Goal: Task Accomplishment & Management: Use online tool/utility

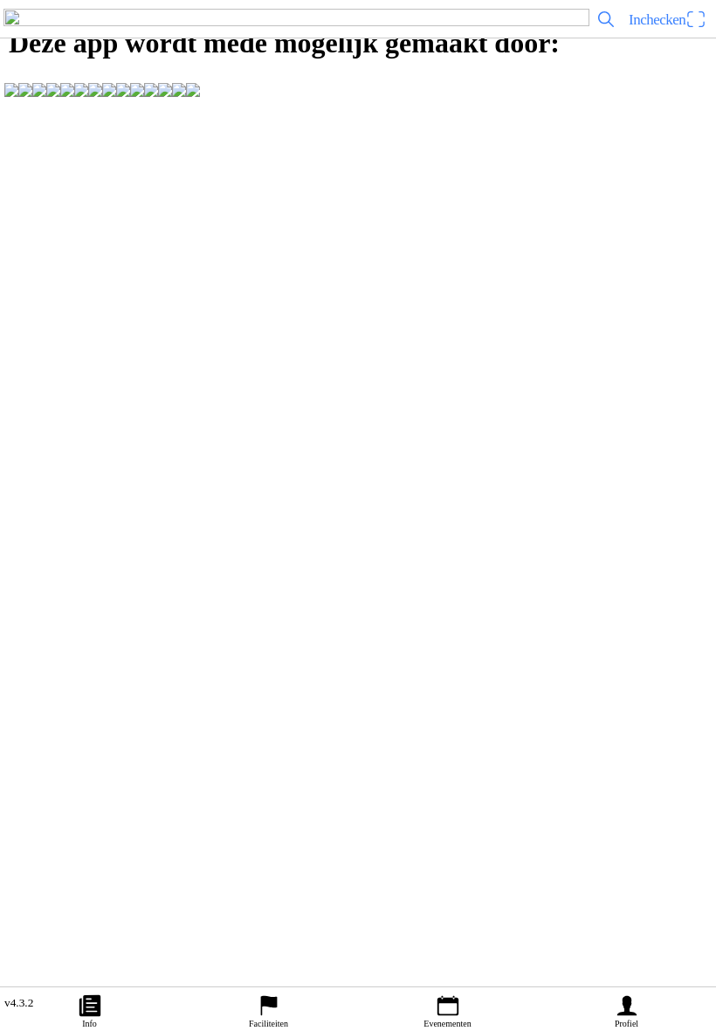
click at [666, 28] on span "Inchecken" at bounding box center [657, 19] width 57 height 17
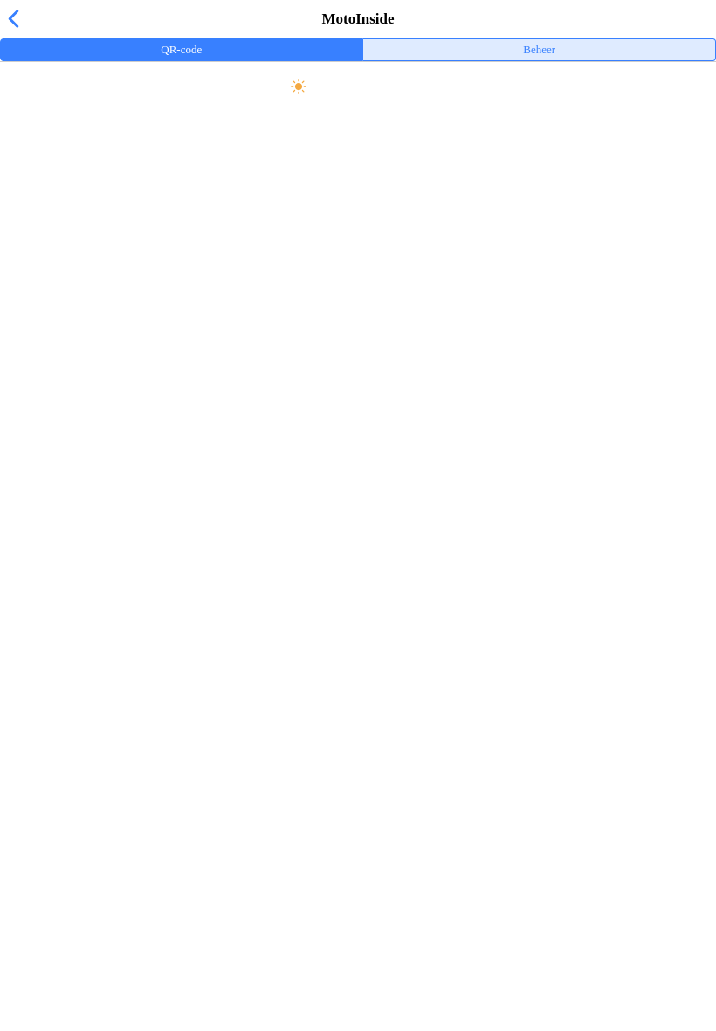
click at [552, 59] on ion-label "Beheer" at bounding box center [539, 49] width 32 height 19
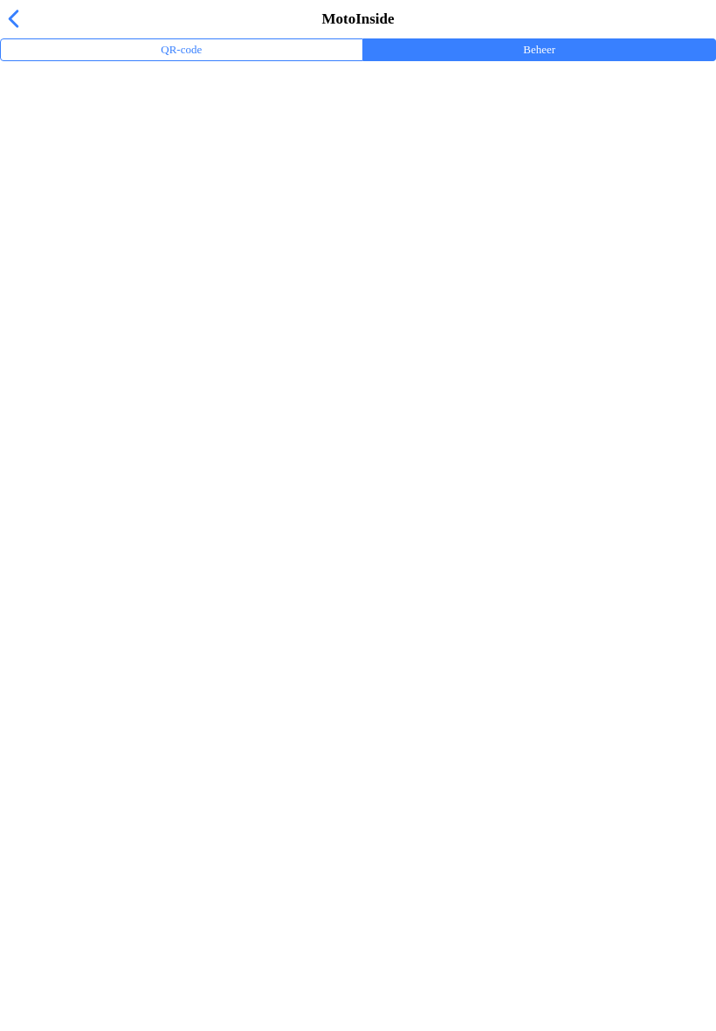
click at [85, 123] on ion-label "Trainingsevenementen" at bounding box center [358, 114] width 688 height 17
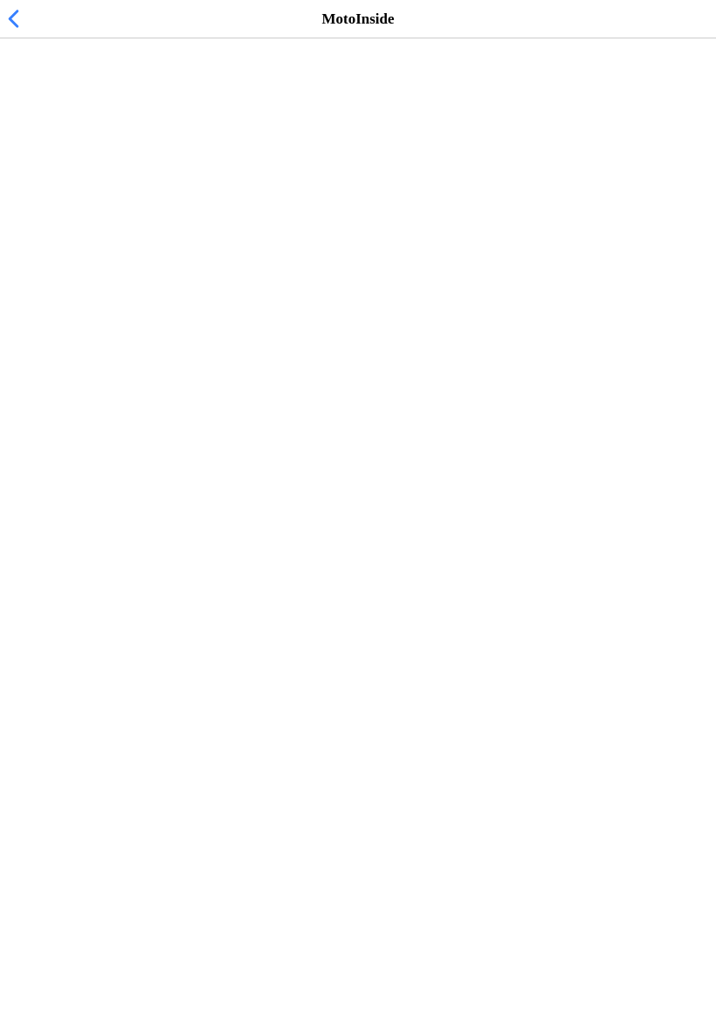
click at [68, 115] on span "zo [DATE] - 10:30" at bounding box center [57, 107] width 86 height 17
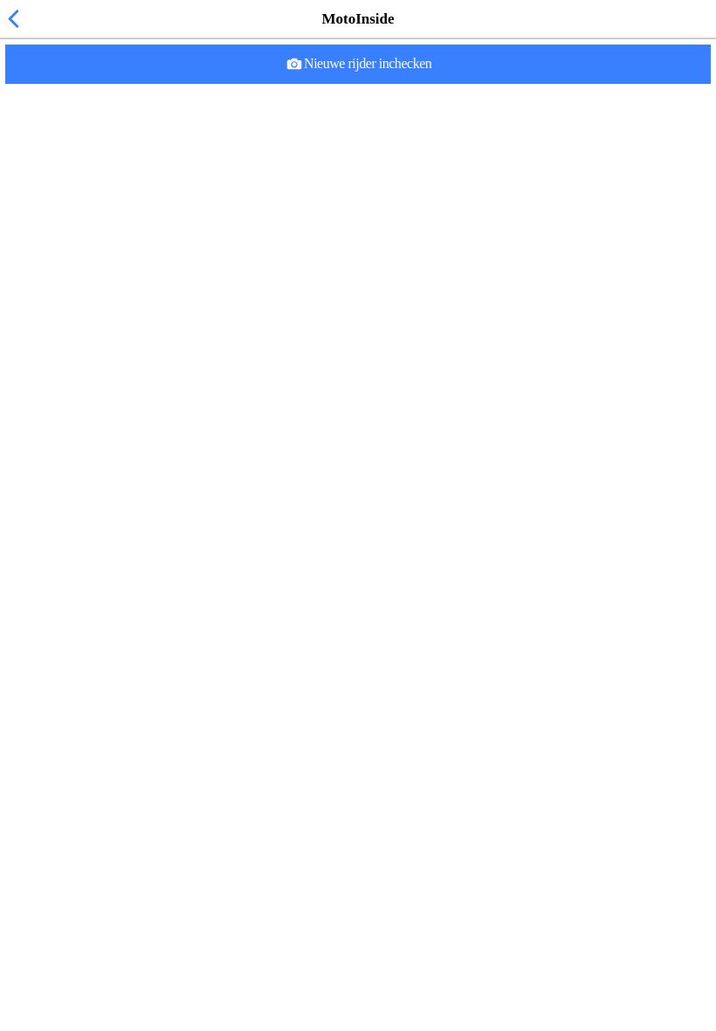
click at [0, 0] on slot "Nieuwe rijder inchecken" at bounding box center [0, 0] width 0 height 0
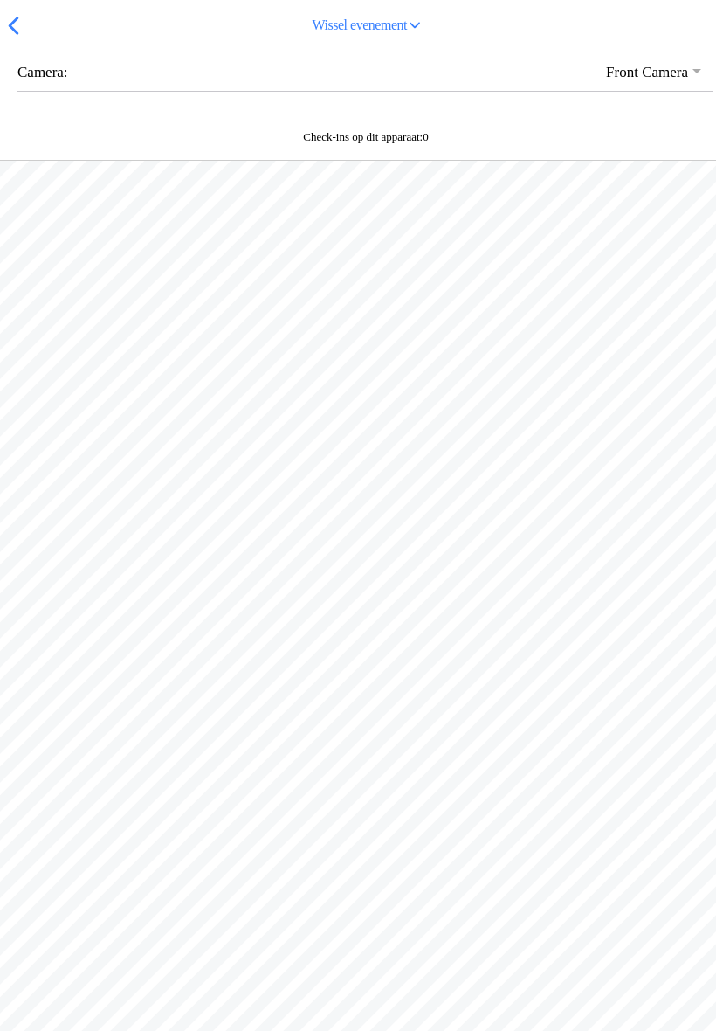
click at [0, 0] on slot "[PERSON_NAME] evenement" at bounding box center [0, 0] width 0 height 0
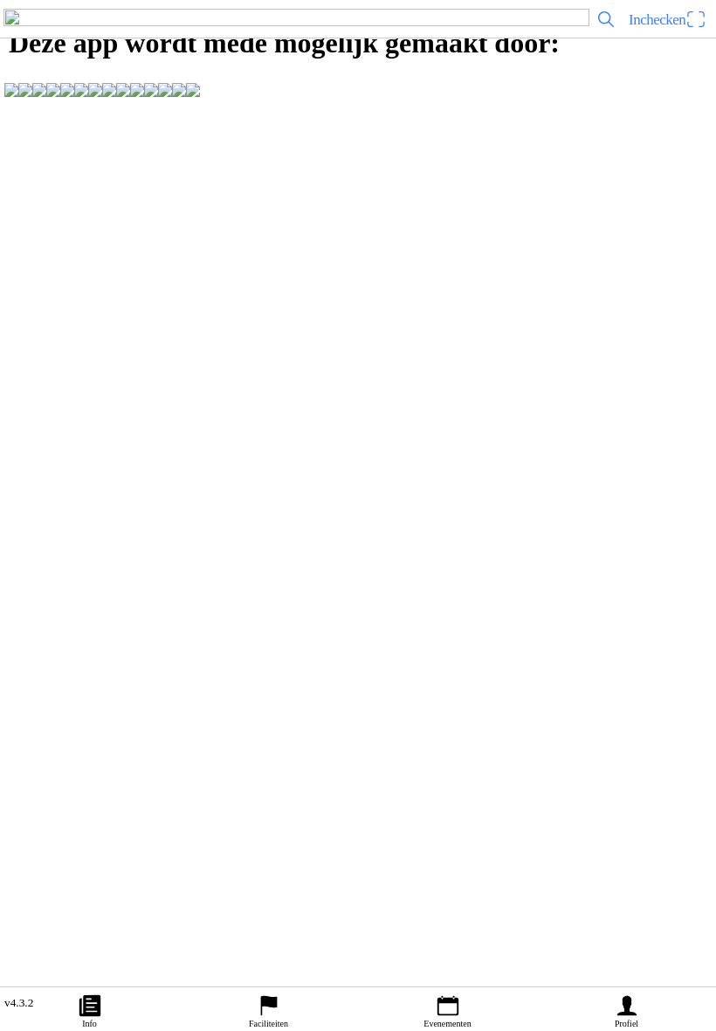
click at [447, 992] on icon "calendar" at bounding box center [448, 1005] width 26 height 26
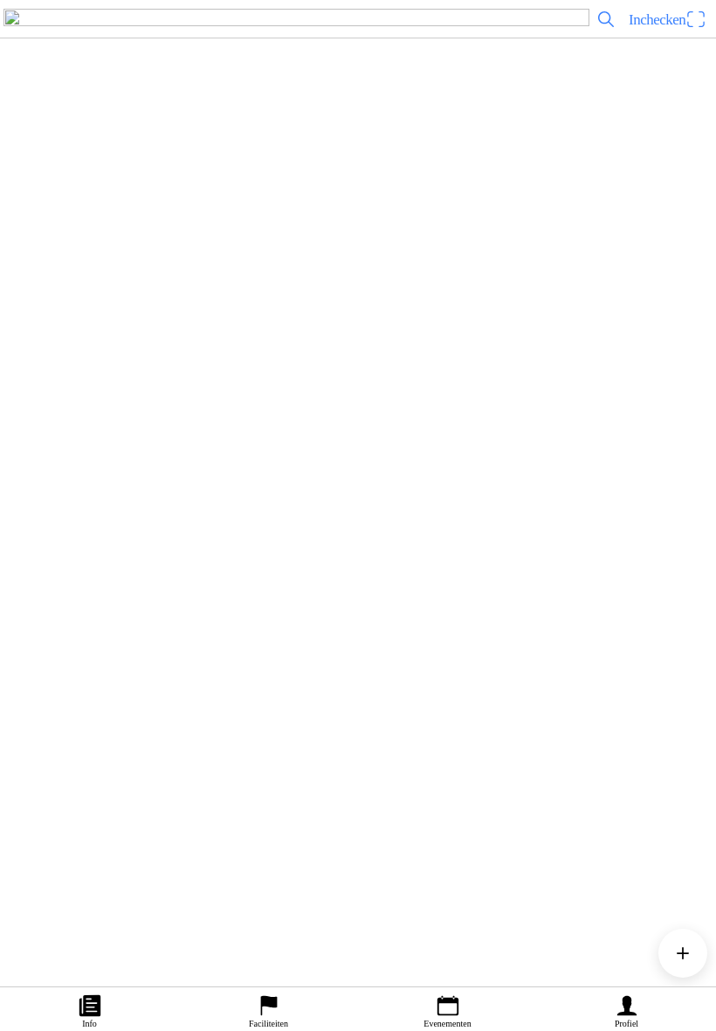
click at [631, 28] on span "Inchecken" at bounding box center [657, 19] width 57 height 17
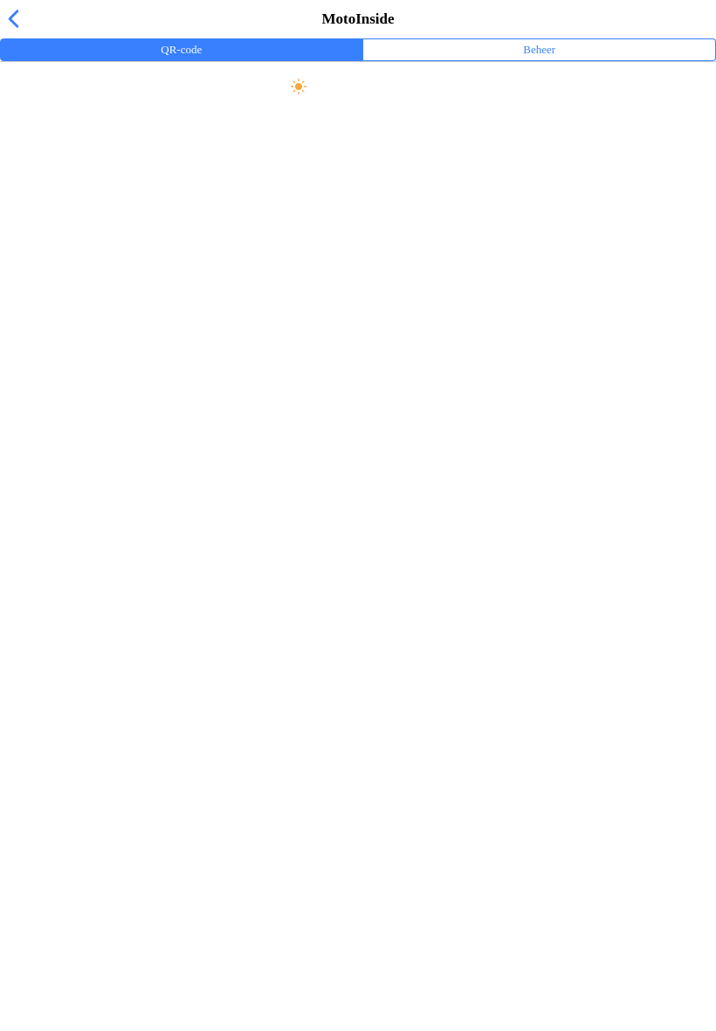
click at [527, 59] on ion-label "Beheer" at bounding box center [539, 49] width 32 height 19
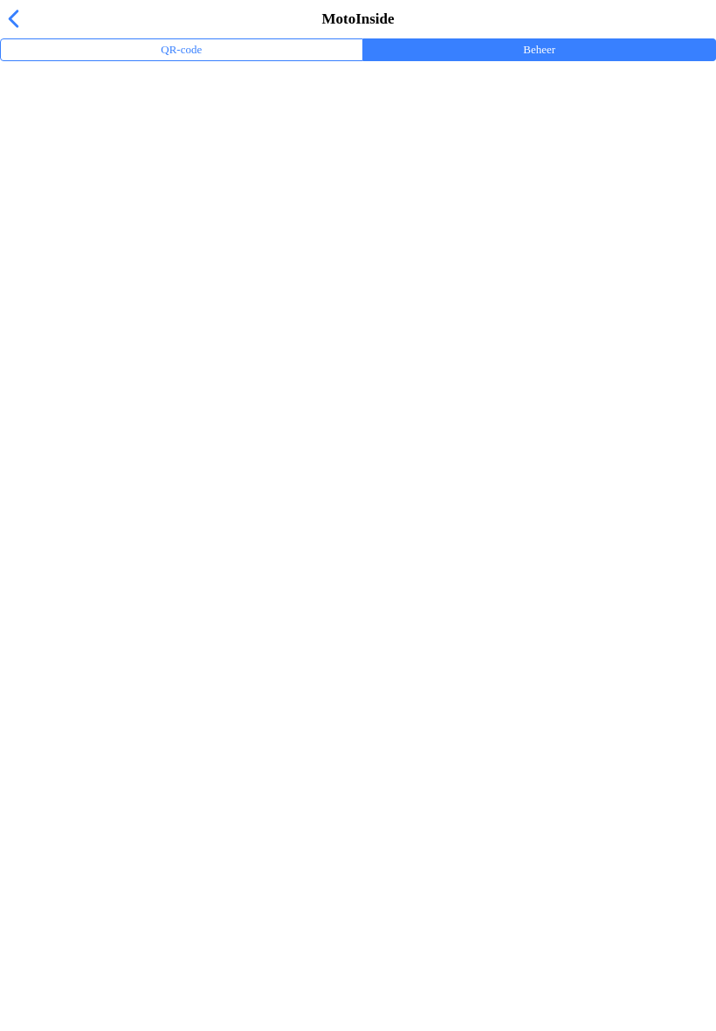
click at [67, 123] on ion-label "Trainingsevenementen" at bounding box center [358, 114] width 688 height 17
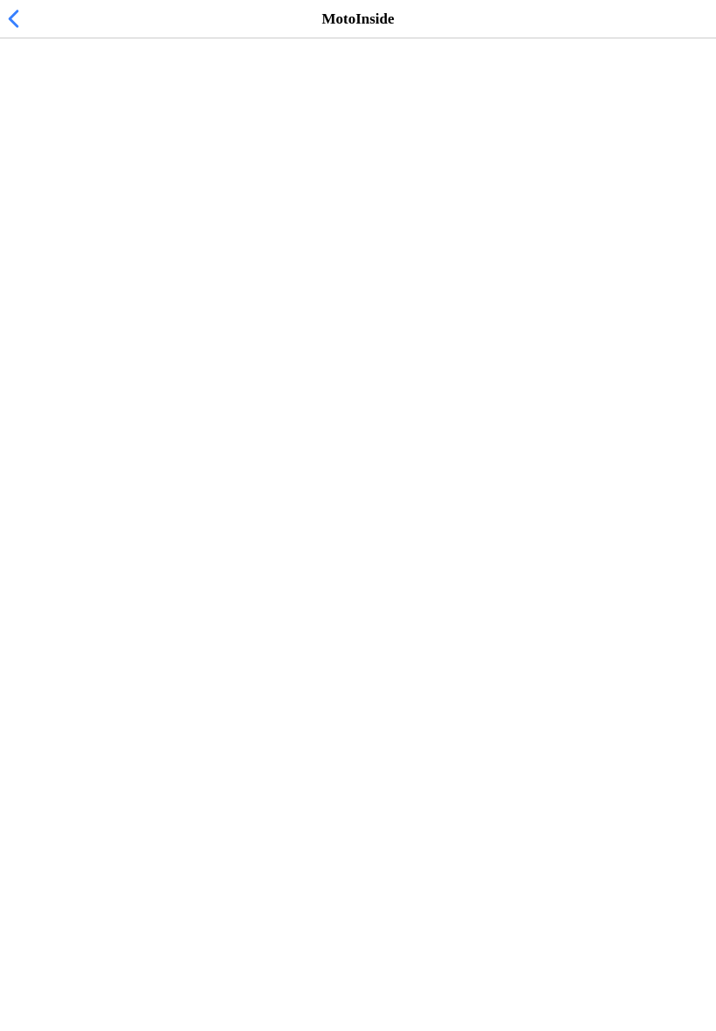
click at [56, 115] on span "zo [DATE] - 10:30" at bounding box center [70, 107] width 112 height 17
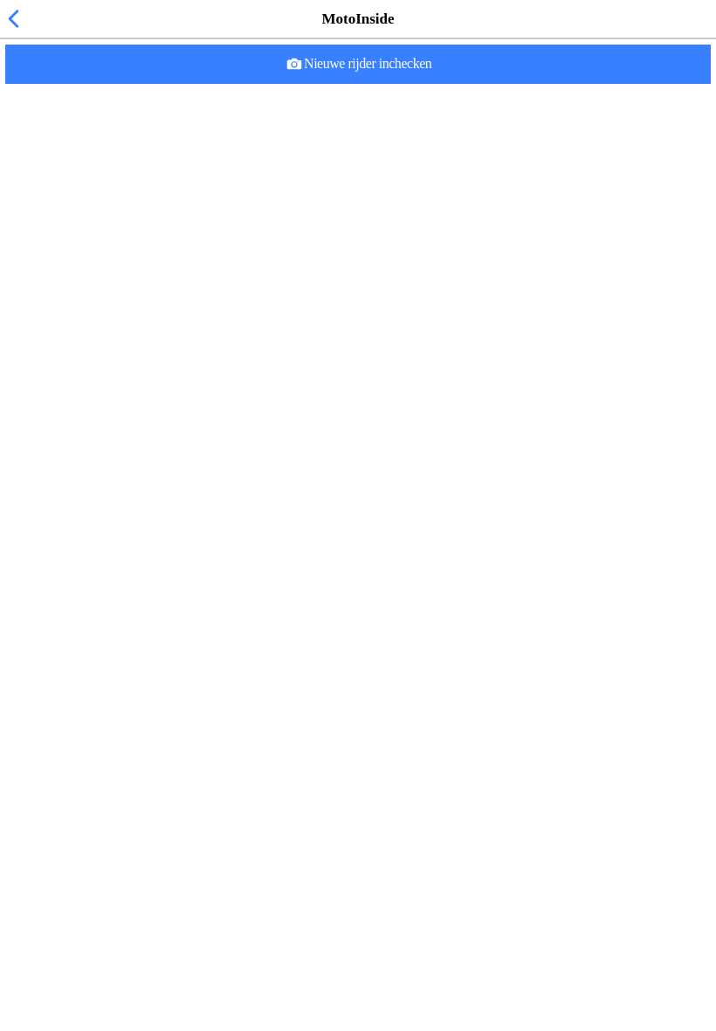
click at [0, 0] on slot "Nieuwe rijder inchecken" at bounding box center [0, 0] width 0 height 0
